Goal: Information Seeking & Learning: Learn about a topic

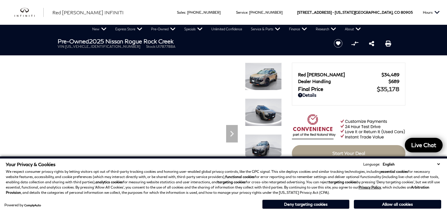
click at [381, 161] on select "English Spanish / Español English / [GEOGRAPHIC_DATA] Korean / 한국어 Vietnamese /…" at bounding box center [411, 164] width 60 height 6
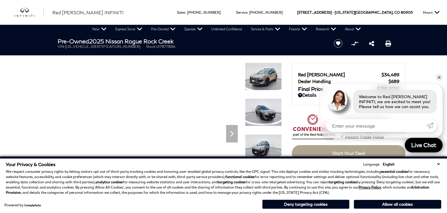
click at [316, 205] on button "Deny targeting cookies" at bounding box center [305, 203] width 87 height 9
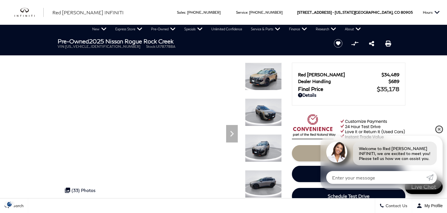
click at [439, 128] on link "✕" at bounding box center [438, 129] width 7 height 7
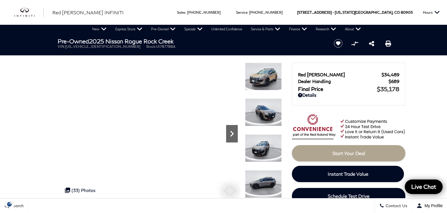
click at [231, 133] on icon "Next" at bounding box center [232, 134] width 12 height 12
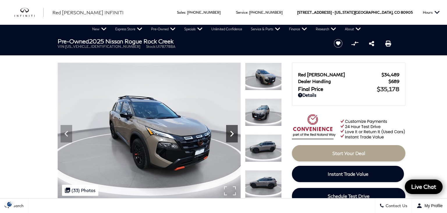
click at [231, 133] on icon "Next" at bounding box center [232, 134] width 12 height 12
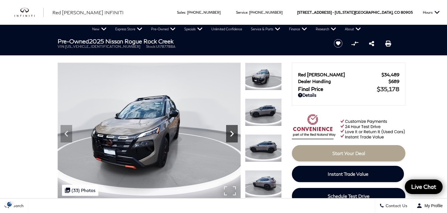
click at [231, 133] on icon "Next" at bounding box center [232, 134] width 12 height 12
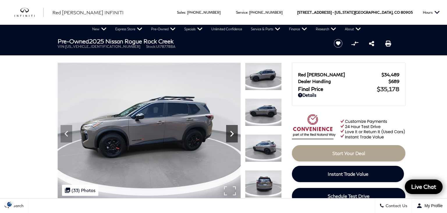
click at [231, 133] on icon "Next" at bounding box center [232, 134] width 12 height 12
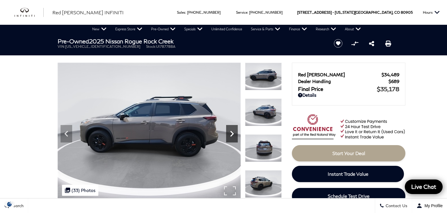
click at [231, 132] on icon "Next" at bounding box center [232, 134] width 12 height 12
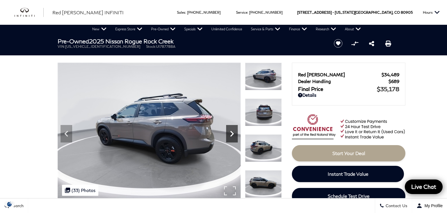
click at [231, 132] on icon "Next" at bounding box center [232, 134] width 12 height 12
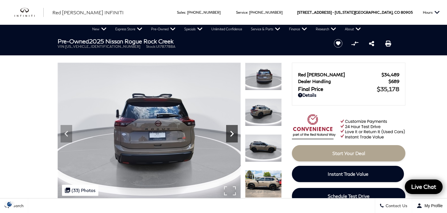
click at [231, 132] on icon "Next" at bounding box center [232, 134] width 12 height 12
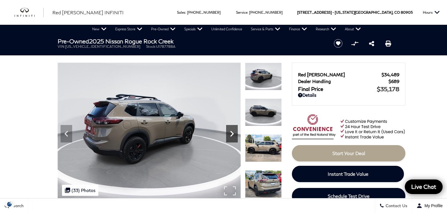
click at [231, 132] on icon "Next" at bounding box center [232, 134] width 12 height 12
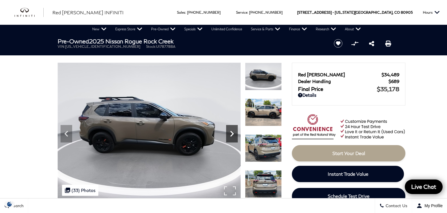
click at [231, 132] on icon "Next" at bounding box center [232, 134] width 12 height 12
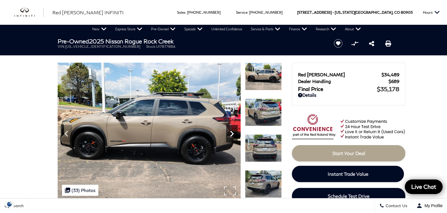
click at [231, 132] on icon "Next" at bounding box center [232, 134] width 12 height 12
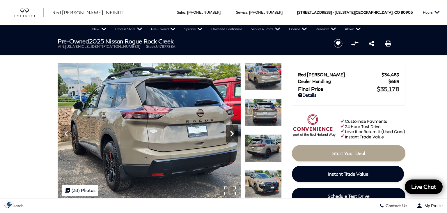
click at [231, 132] on icon "Next" at bounding box center [232, 134] width 12 height 12
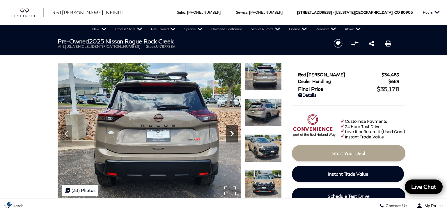
click at [231, 132] on icon "Next" at bounding box center [232, 134] width 12 height 12
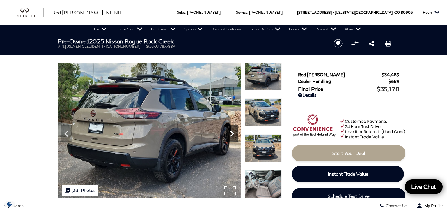
click at [231, 132] on icon "Next" at bounding box center [232, 134] width 12 height 12
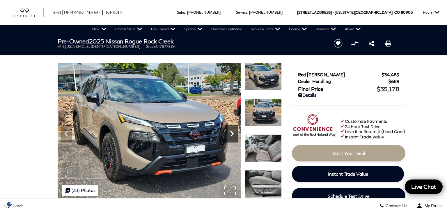
click at [231, 132] on icon "Next" at bounding box center [232, 134] width 12 height 12
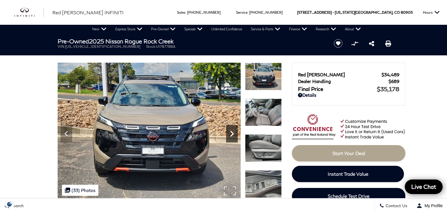
click at [231, 132] on icon "Next" at bounding box center [232, 134] width 12 height 12
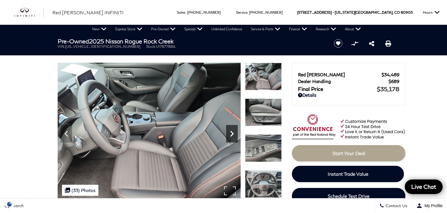
click at [230, 132] on icon "Next" at bounding box center [232, 134] width 12 height 12
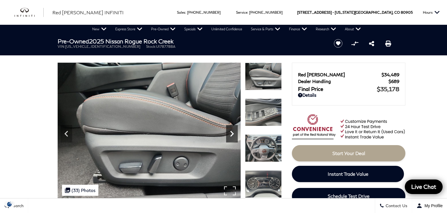
click at [230, 132] on icon "Next" at bounding box center [232, 134] width 12 height 12
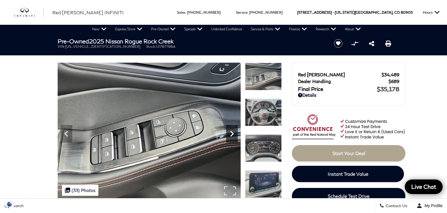
click at [230, 132] on icon "Next" at bounding box center [232, 134] width 12 height 12
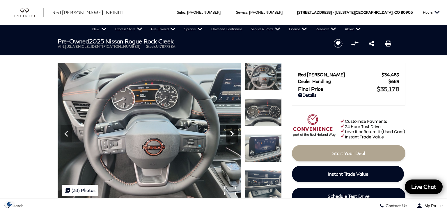
click at [230, 132] on icon "Next" at bounding box center [232, 134] width 12 height 12
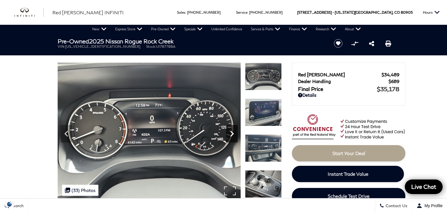
click at [230, 132] on icon "Next" at bounding box center [232, 134] width 12 height 12
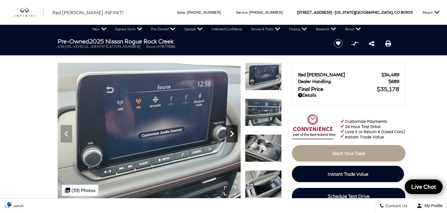
click at [230, 132] on icon "Next" at bounding box center [232, 134] width 12 height 12
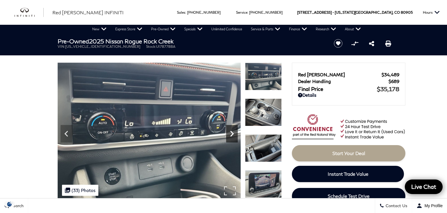
click at [230, 132] on icon "Next" at bounding box center [232, 134] width 12 height 12
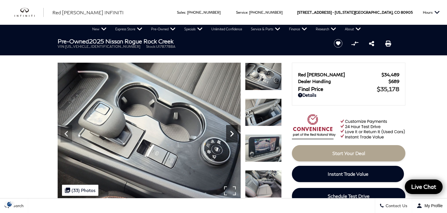
click at [230, 132] on icon "Next" at bounding box center [232, 134] width 12 height 12
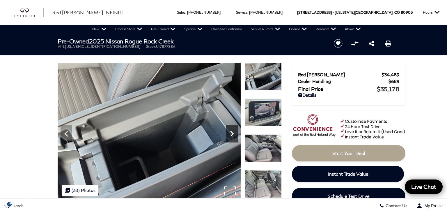
click at [230, 132] on icon "Next" at bounding box center [232, 134] width 12 height 12
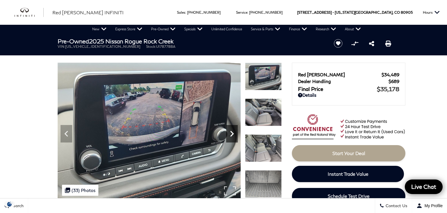
click at [230, 132] on icon "Next" at bounding box center [232, 134] width 12 height 12
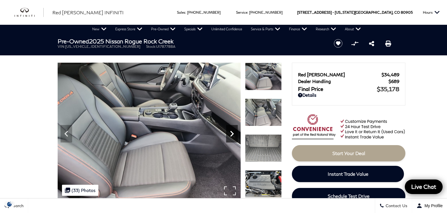
click at [230, 132] on icon "Next" at bounding box center [232, 134] width 12 height 12
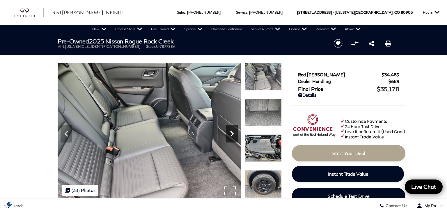
click at [230, 132] on icon "Next" at bounding box center [232, 134] width 12 height 12
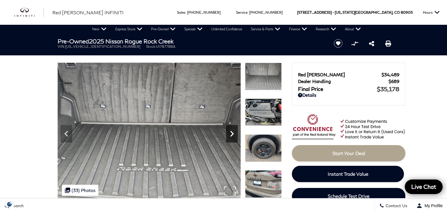
click at [230, 132] on icon "Next" at bounding box center [232, 134] width 12 height 12
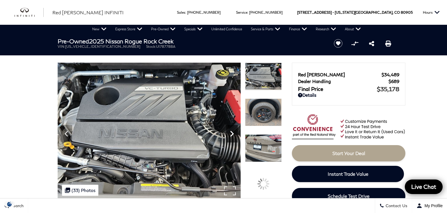
click at [230, 132] on icon "Next" at bounding box center [232, 134] width 12 height 12
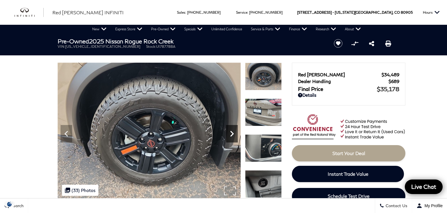
click at [230, 132] on icon "Next" at bounding box center [232, 134] width 12 height 12
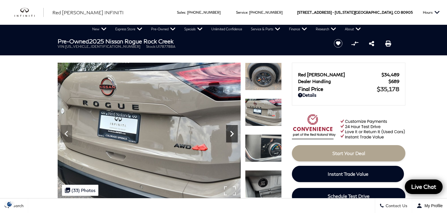
click at [230, 132] on icon "Next" at bounding box center [232, 134] width 12 height 12
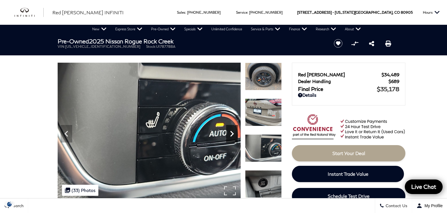
click at [230, 132] on icon "Next" at bounding box center [232, 134] width 12 height 12
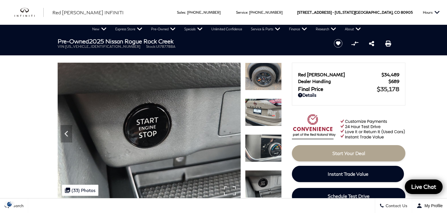
click at [230, 132] on img at bounding box center [149, 131] width 183 height 137
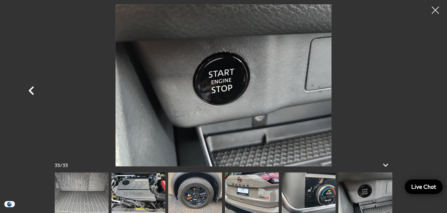
click at [31, 88] on icon "Previous" at bounding box center [31, 90] width 17 height 17
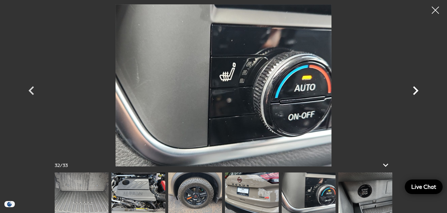
click at [416, 88] on icon "Next" at bounding box center [415, 90] width 17 height 17
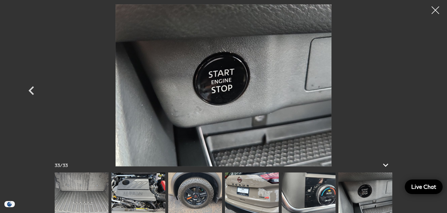
click at [435, 8] on div at bounding box center [434, 10] width 15 height 15
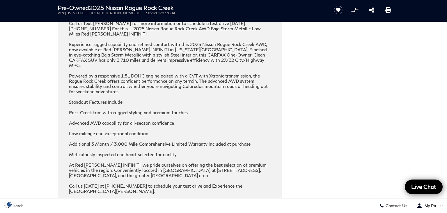
scroll to position [829, 0]
